Goal: Obtain resource: Obtain resource

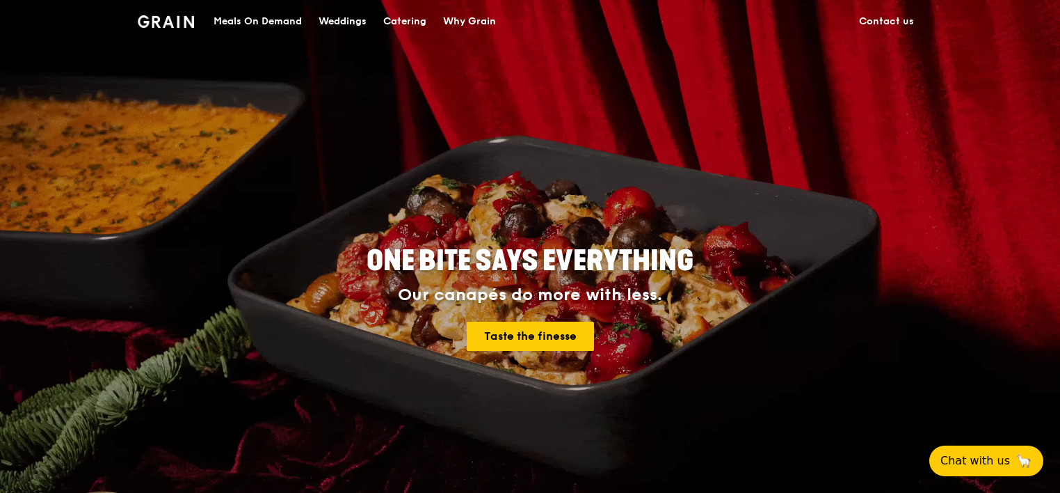
click at [403, 14] on div "Catering" at bounding box center [404, 22] width 43 height 42
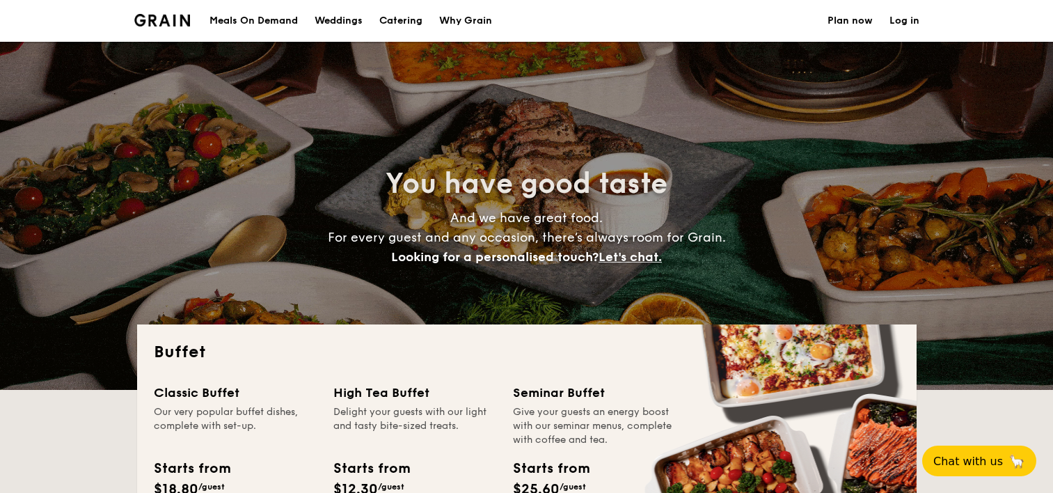
select select
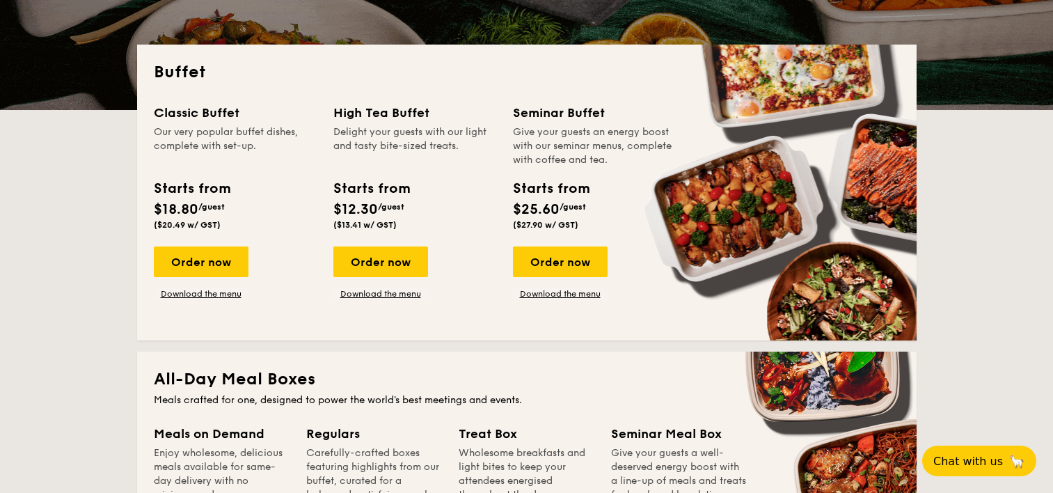
scroll to position [209, 0]
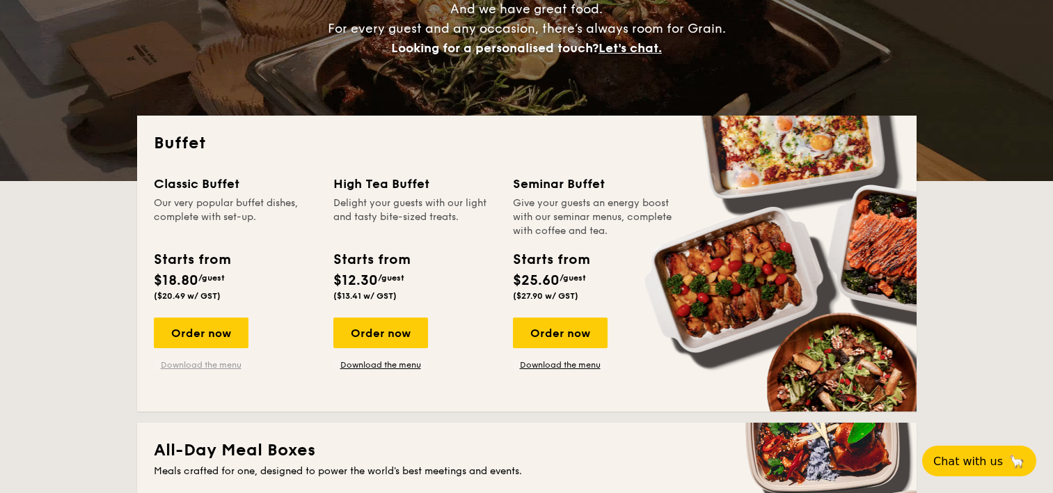
click at [205, 360] on link "Download the menu" at bounding box center [201, 364] width 95 height 11
